Goal: Task Accomplishment & Management: Manage account settings

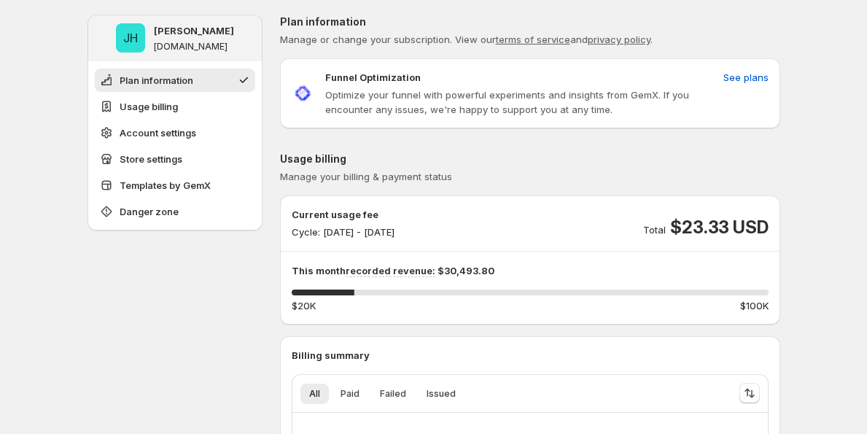
click at [708, 79] on div "Funnel Optimization" at bounding box center [521, 77] width 392 height 15
click at [736, 79] on span "See plans" at bounding box center [745, 77] width 45 height 15
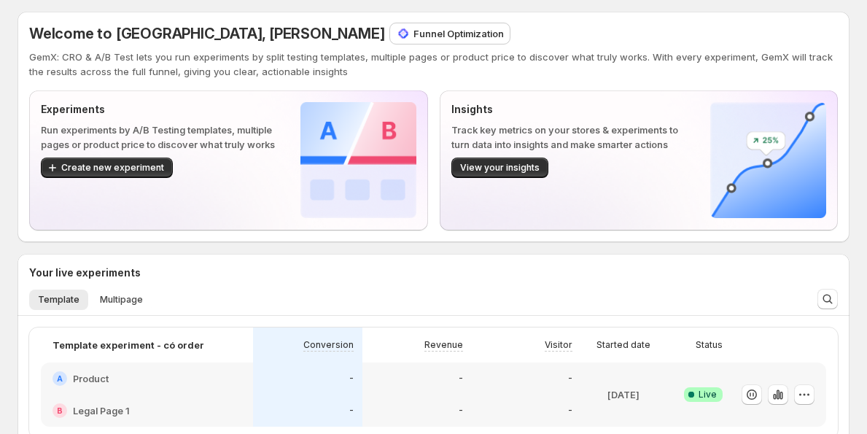
scroll to position [6, 0]
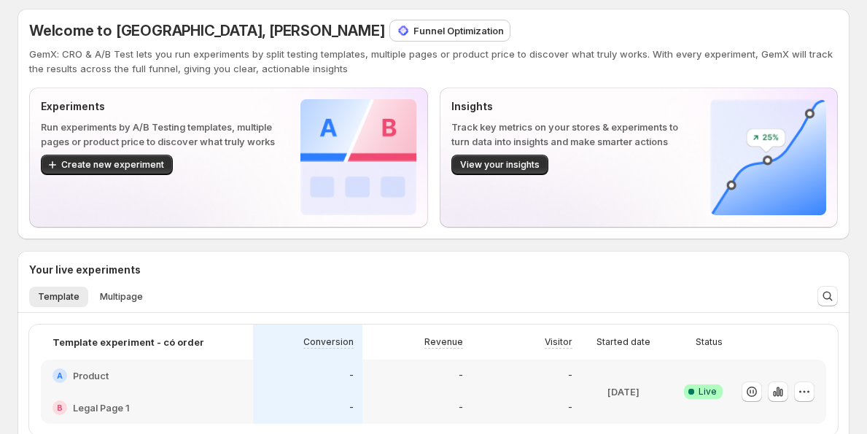
click at [413, 28] on p "Funnel Optimization" at bounding box center [458, 30] width 90 height 15
